Goal: Task Accomplishment & Management: Manage account settings

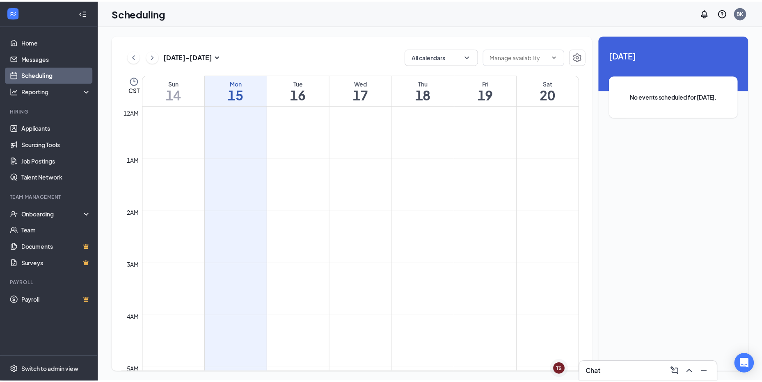
scroll to position [403, 0]
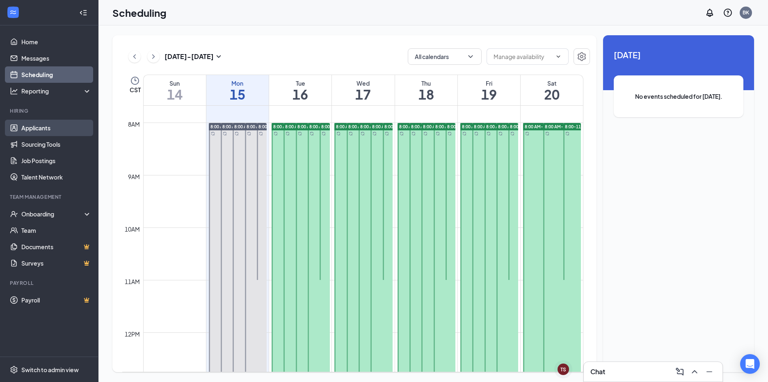
click at [47, 124] on link "Applicants" at bounding box center [56, 128] width 70 height 16
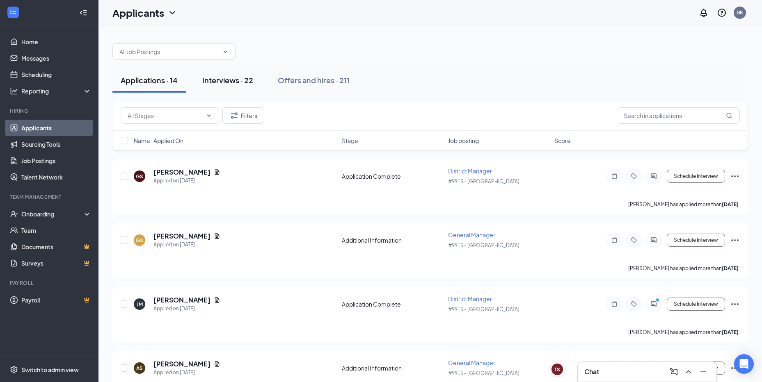
click at [212, 81] on div "Interviews · 22" at bounding box center [227, 80] width 51 height 10
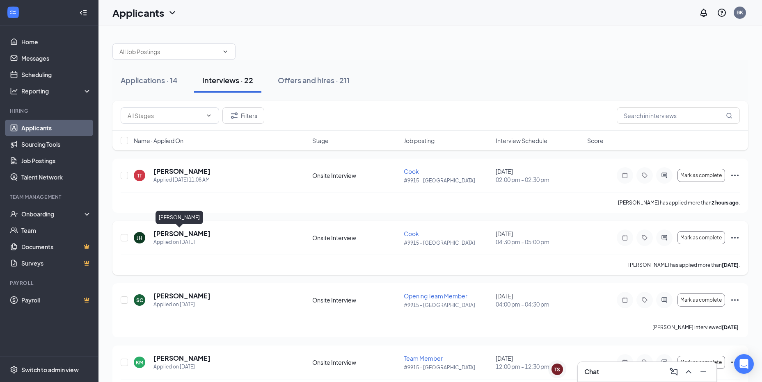
click at [178, 231] on h5 "[PERSON_NAME]" at bounding box center [181, 233] width 57 height 9
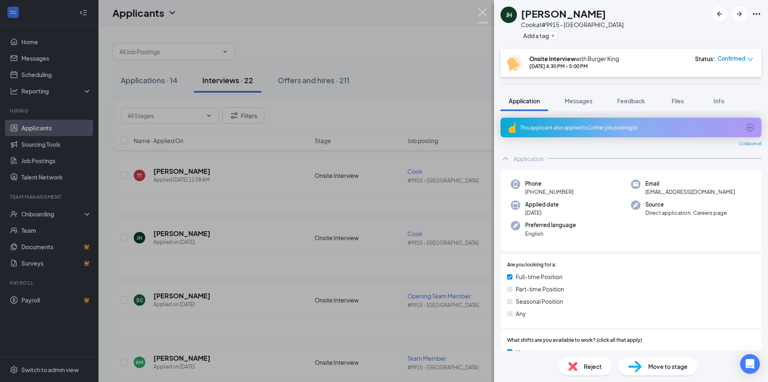
click at [485, 18] on img at bounding box center [483, 16] width 10 height 16
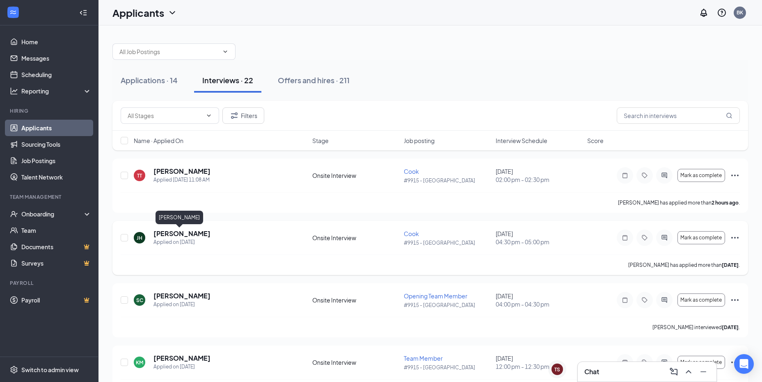
click at [176, 234] on h5 "[PERSON_NAME]" at bounding box center [181, 233] width 57 height 9
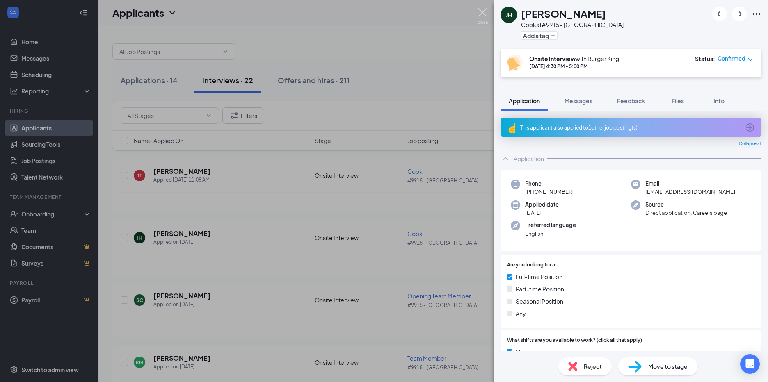
click at [483, 14] on img at bounding box center [483, 16] width 10 height 16
